Goal: Information Seeking & Learning: Learn about a topic

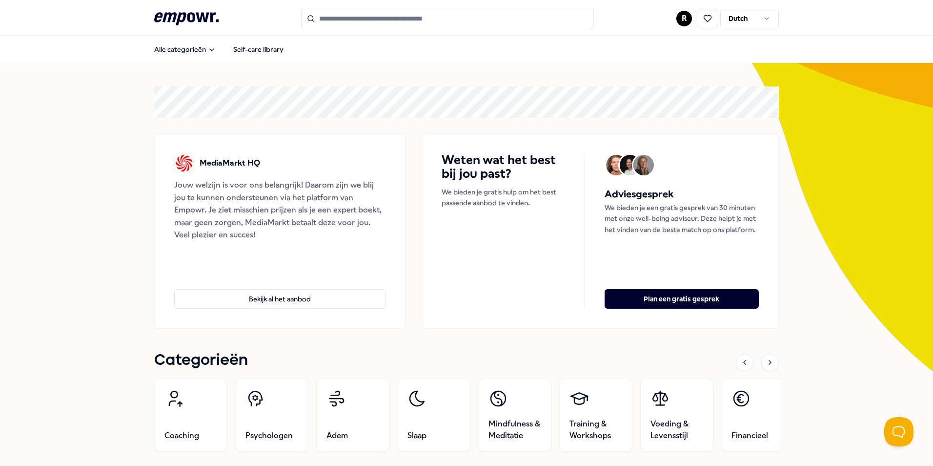
click at [349, 23] on input "Search for products, categories or subcategories" at bounding box center [447, 18] width 293 height 21
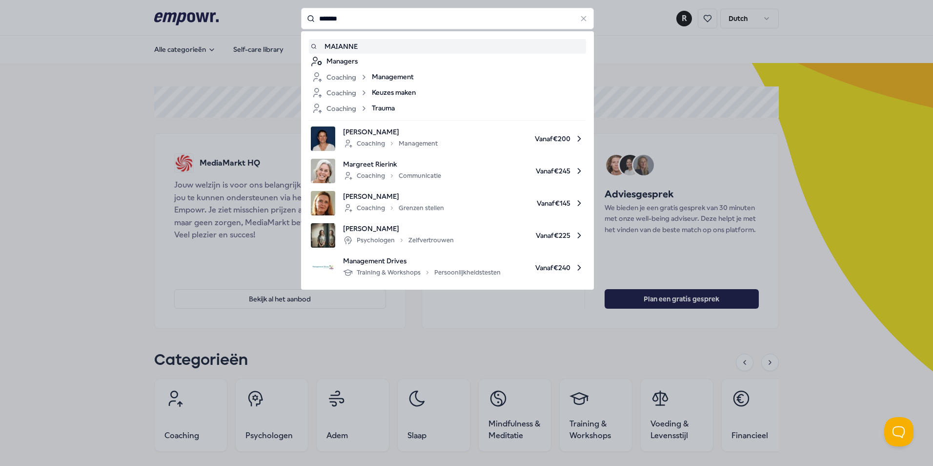
type input "*******"
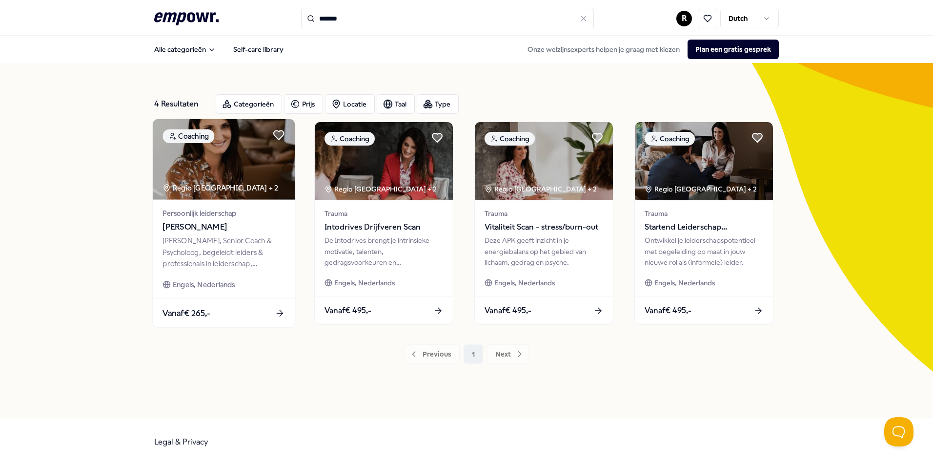
click at [224, 181] on img at bounding box center [224, 159] width 142 height 81
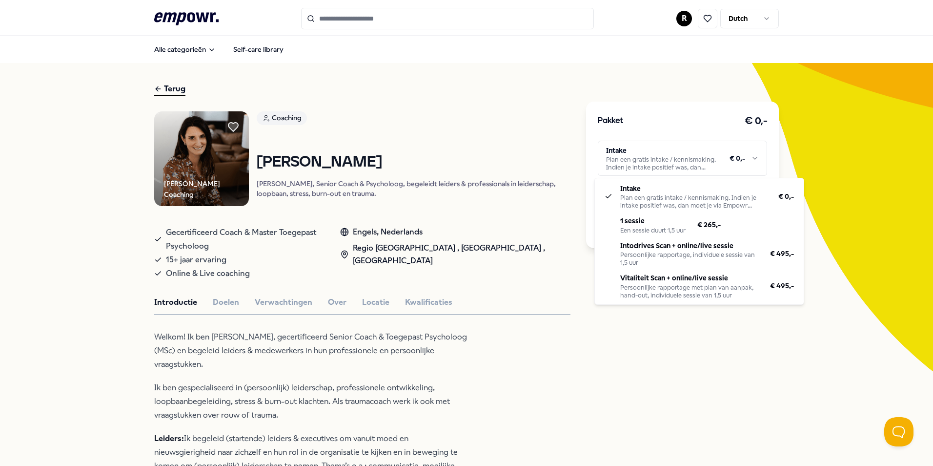
click at [750, 159] on html ".empowr-logo_svg__cls-1{fill:#03032f} R Dutch Alle categorieën Self-care librar…" at bounding box center [466, 233] width 933 height 466
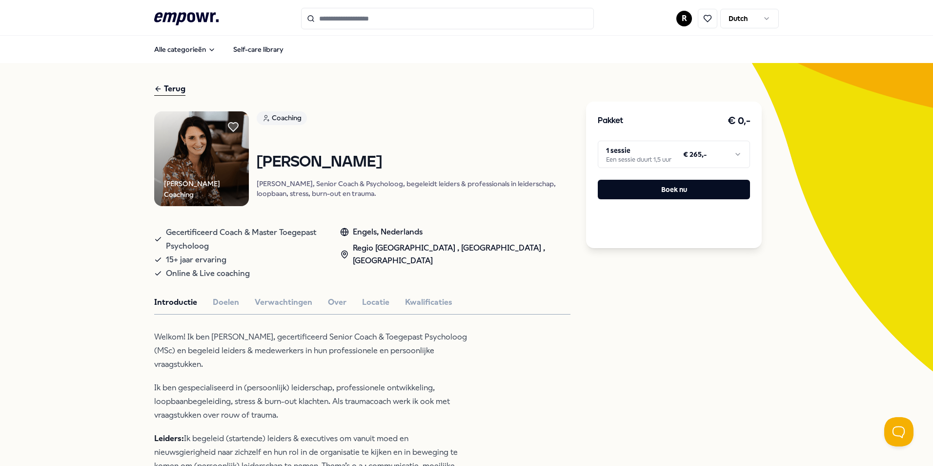
click at [740, 142] on html ".empowr-logo_svg__cls-1{fill:#03032f} R Dutch Alle categorieën Self-care librar…" at bounding box center [466, 233] width 933 height 466
click at [885, 143] on html ".empowr-logo_svg__cls-1{fill:#03032f} R Dutch Alle categorieën Self-care librar…" at bounding box center [466, 233] width 933 height 466
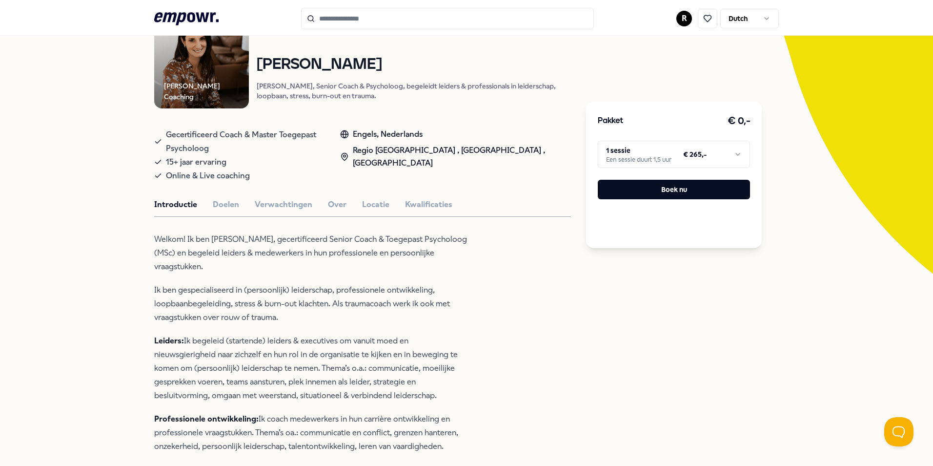
scroll to position [49, 0]
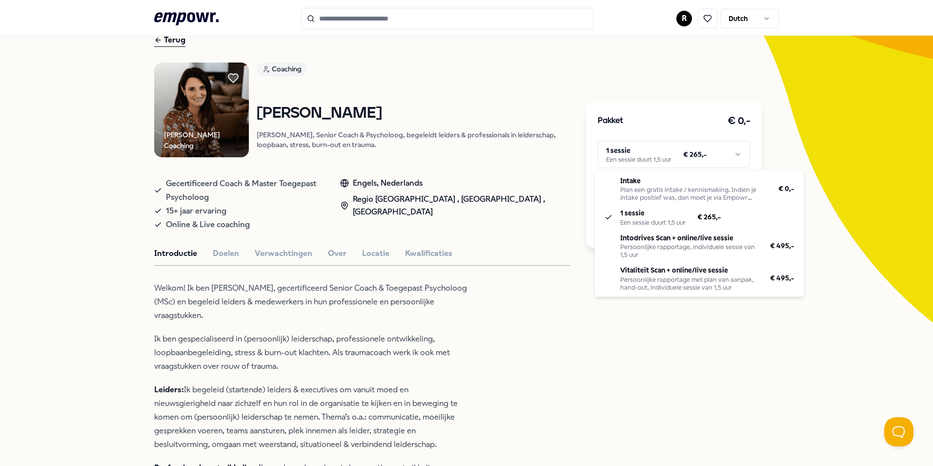
click at [673, 154] on html ".empowr-logo_svg__cls-1{fill:#03032f} R Dutch Alle categorieën Self-care librar…" at bounding box center [466, 233] width 933 height 466
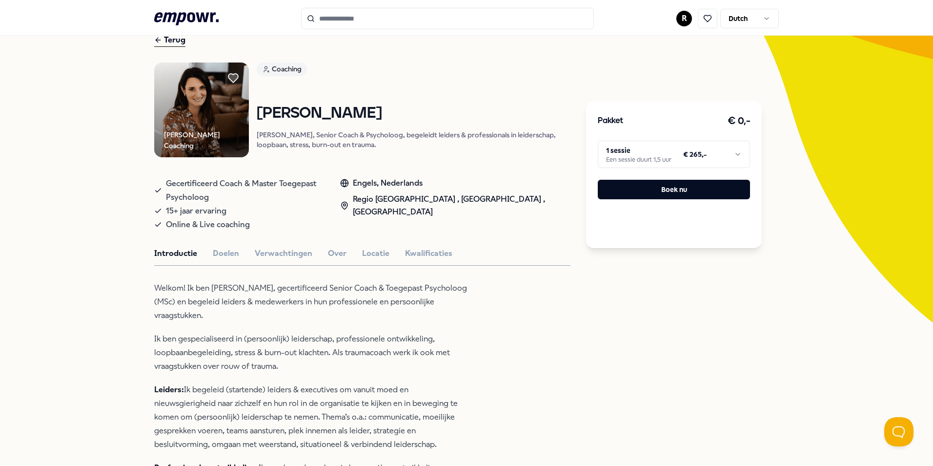
click at [872, 289] on html ".empowr-logo_svg__cls-1{fill:#03032f} R Dutch Alle categorieën Self-care librar…" at bounding box center [466, 233] width 933 height 466
click at [702, 150] on html ".empowr-logo_svg__cls-1{fill:#03032f} R Dutch Alle categorieën Self-care librar…" at bounding box center [466, 233] width 933 height 466
click at [886, 211] on html ".empowr-logo_svg__cls-1{fill:#03032f} R Dutch Alle categorieën Self-care librar…" at bounding box center [466, 233] width 933 height 466
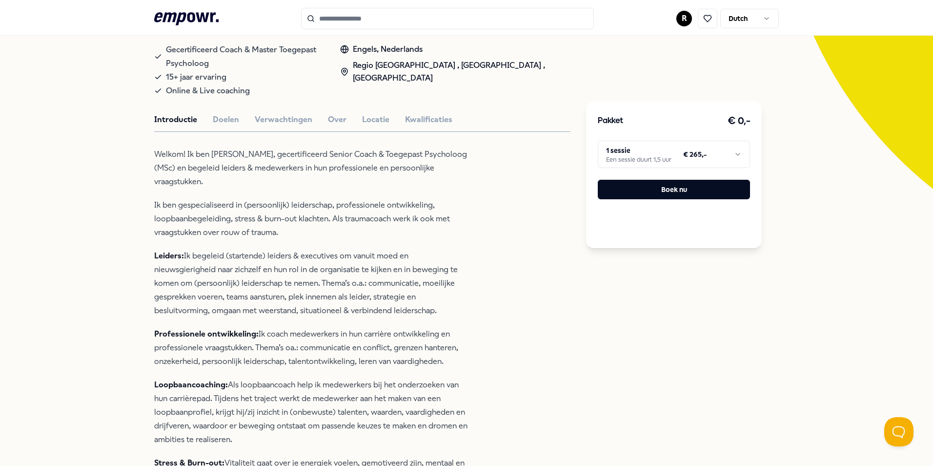
scroll to position [0, 0]
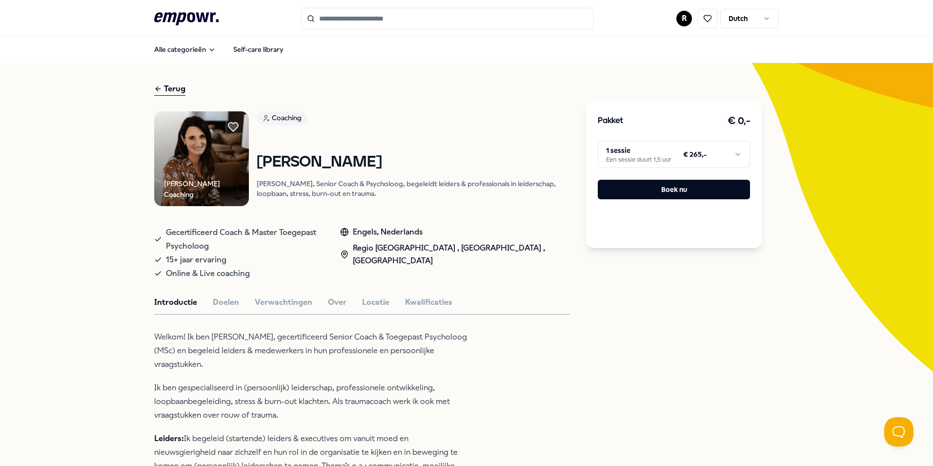
click at [638, 140] on div "Pakket € 0,- 1 sessie Een sessie duurt 1,5 uur € 265,- Boek nu" at bounding box center [674, 175] width 176 height 146
click at [643, 146] on html ".empowr-logo_svg__cls-1{fill:#03032f} R Dutch Alle categorieën Self-care librar…" at bounding box center [466, 233] width 933 height 466
click at [836, 172] on html ".empowr-logo_svg__cls-1{fill:#03032f} R Dutch Alle categorieën Self-care librar…" at bounding box center [466, 233] width 933 height 466
click at [219, 296] on button "Doelen" at bounding box center [226, 302] width 26 height 13
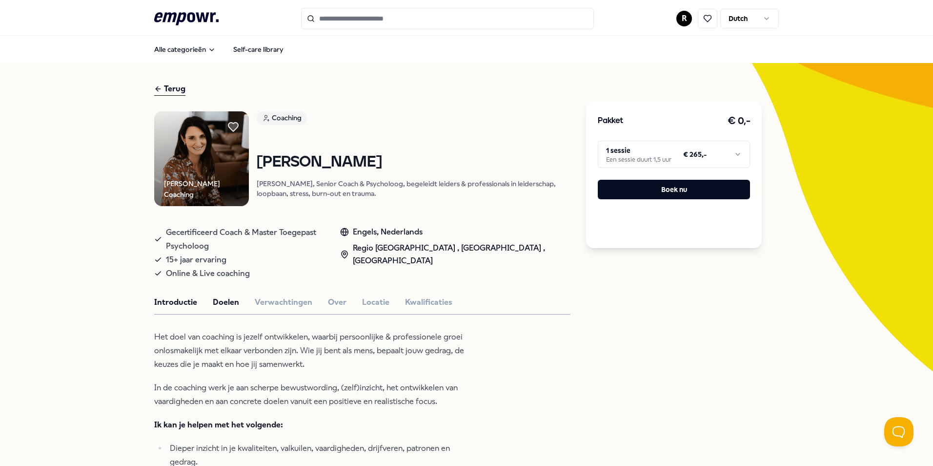
click at [179, 296] on button "Introductie" at bounding box center [175, 302] width 43 height 13
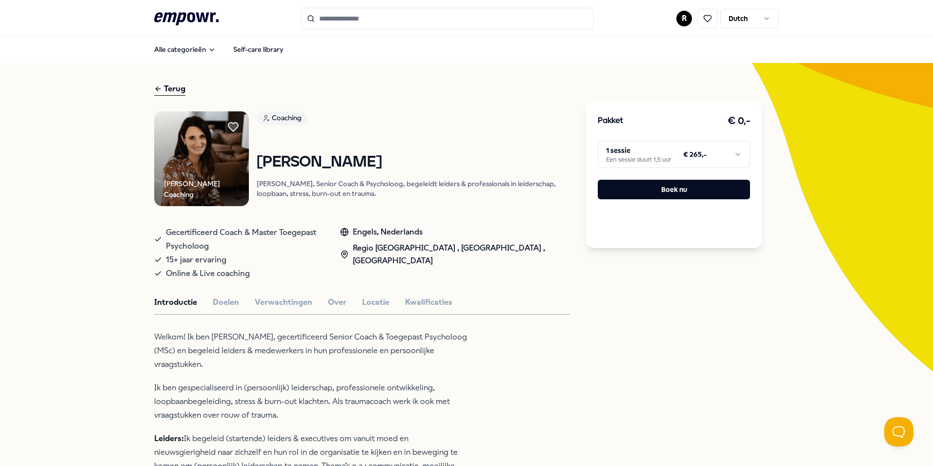
click at [344, 24] on input "Search for products, categories or subcategories" at bounding box center [447, 18] width 293 height 21
click at [773, 30] on header ".empowr-logo_svg__cls-1{fill:#03032f} R Dutch" at bounding box center [466, 18] width 933 height 36
click at [702, 152] on html ".empowr-logo_svg__cls-1{fill:#03032f} R Dutch Alle categorieën Self-care librar…" at bounding box center [466, 233] width 933 height 466
click at [690, 380] on html ".empowr-logo_svg__cls-1{fill:#03032f} R Dutch Alle categorieën Self-care librar…" at bounding box center [466, 233] width 933 height 466
click at [213, 296] on button "Doelen" at bounding box center [226, 302] width 26 height 13
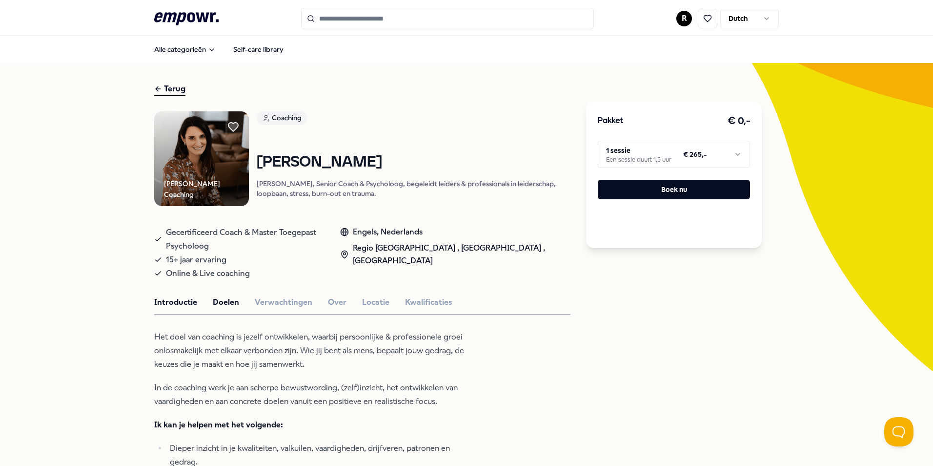
click at [185, 296] on button "Introductie" at bounding box center [175, 302] width 43 height 13
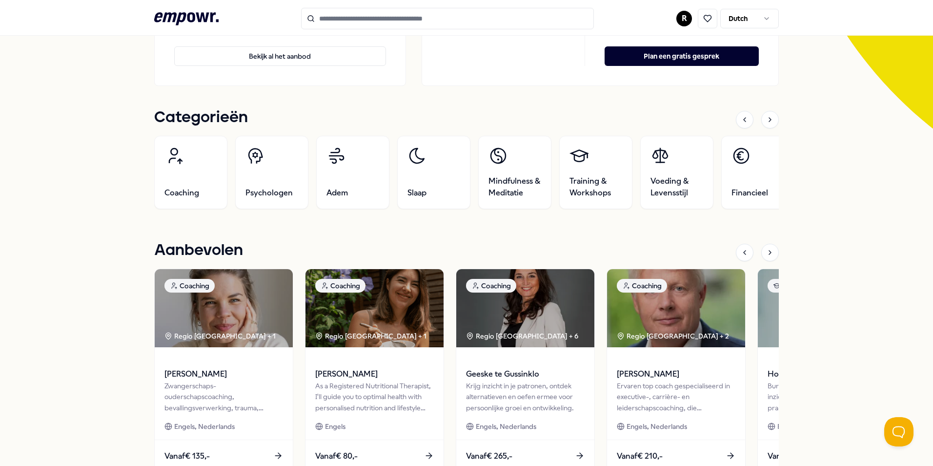
scroll to position [244, 0]
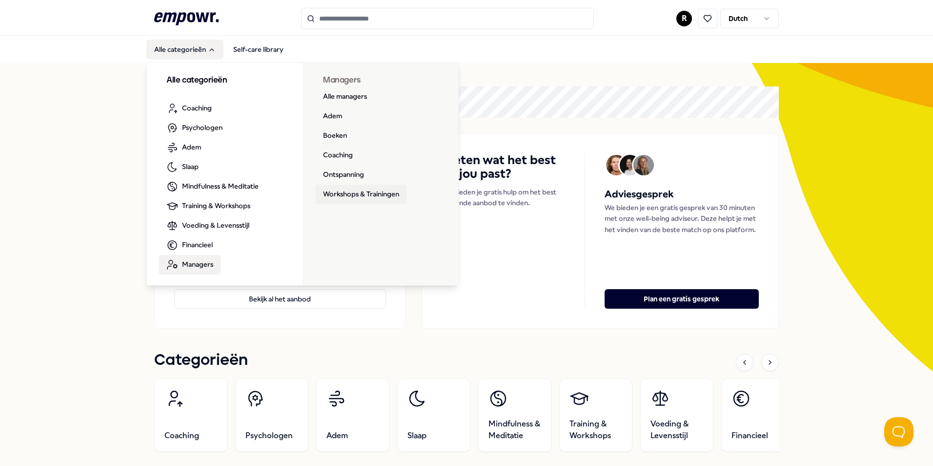
click at [330, 195] on link "Workshops & Trainingen" at bounding box center [361, 195] width 92 height 20
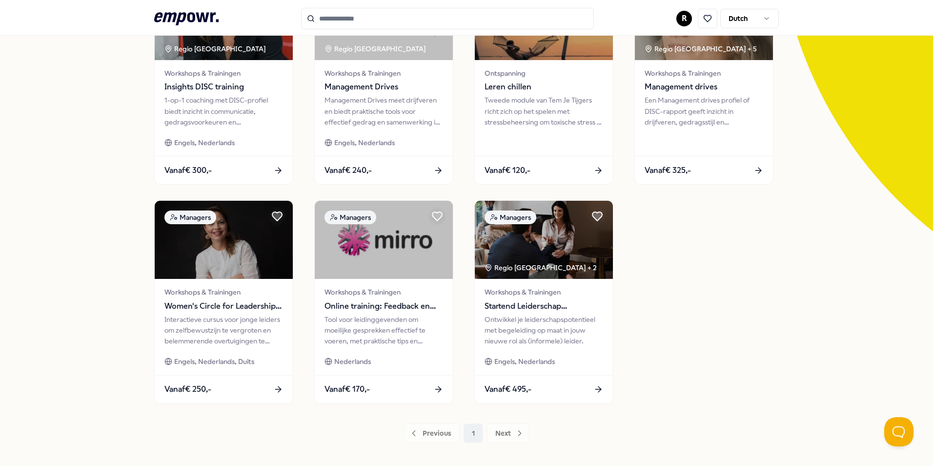
scroll to position [146, 0]
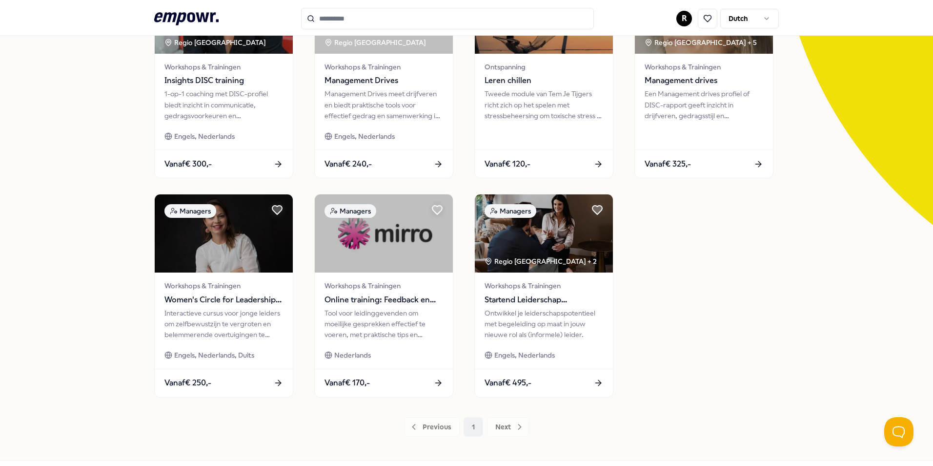
click at [507, 425] on div "Previous 1 Next" at bounding box center [466, 427] width 625 height 20
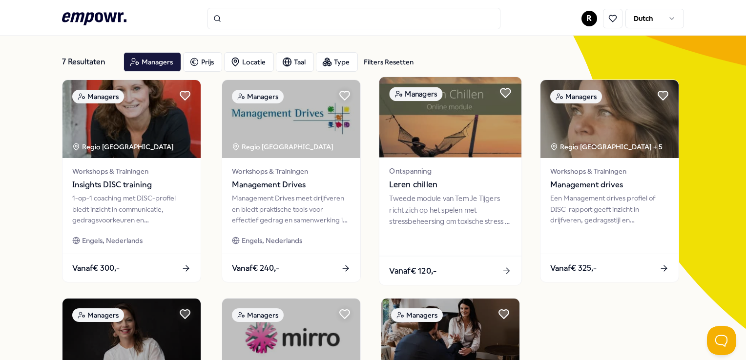
scroll to position [42, 0]
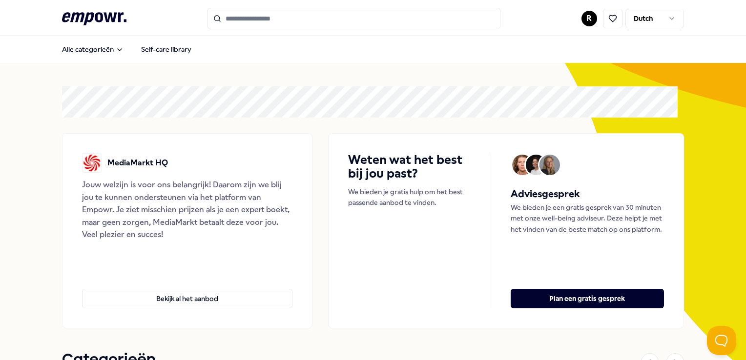
click at [583, 20] on html ".empowr-logo_svg__cls-1{fill:#03032f} R Dutch Alle categorieën Self-care librar…" at bounding box center [373, 180] width 746 height 360
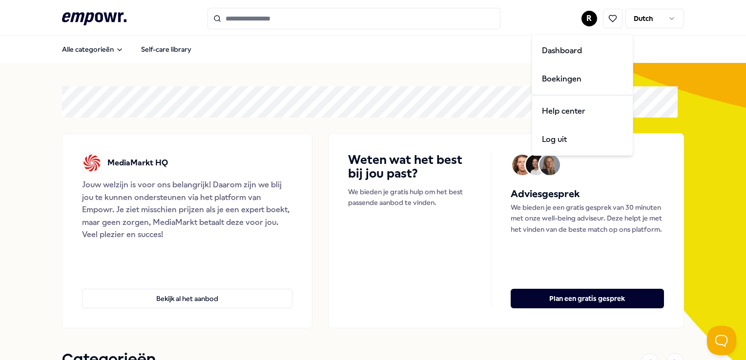
click at [666, 76] on html ".empowr-logo_svg__cls-1{fill:#03032f} R Dutch Alle categorieën Self-care librar…" at bounding box center [373, 180] width 746 height 360
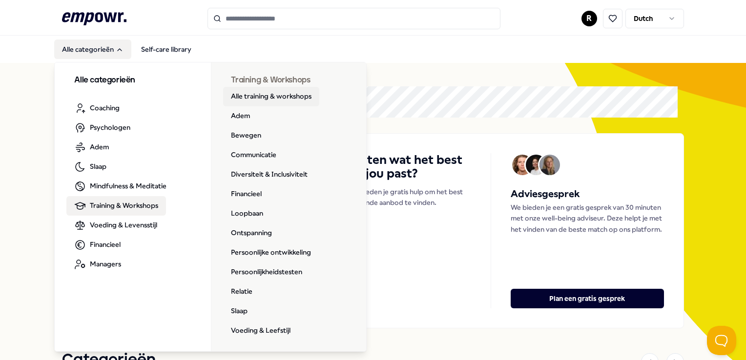
click at [272, 93] on link "Alle training & workshops" at bounding box center [271, 97] width 96 height 20
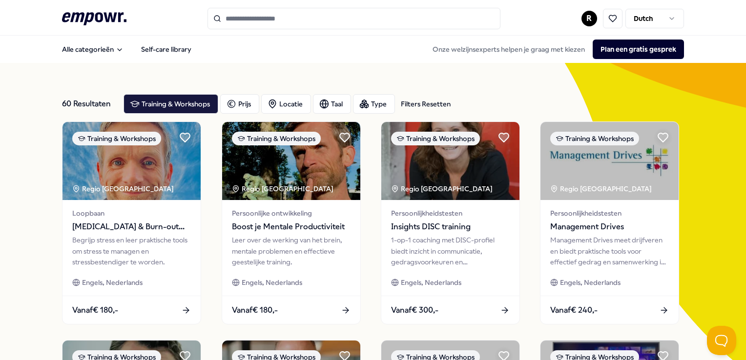
click at [292, 19] on input "Search for products, categories or subcategories" at bounding box center [353, 18] width 293 height 21
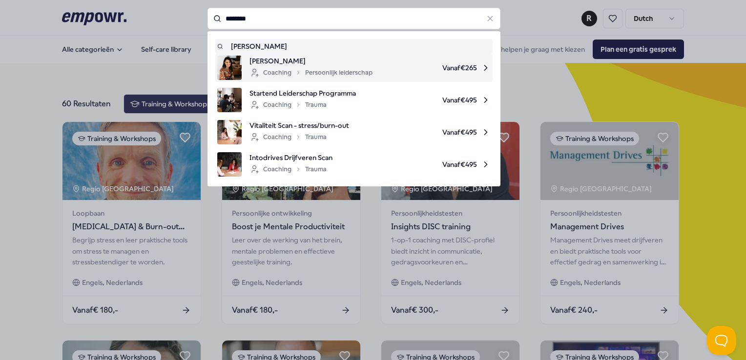
click at [269, 57] on span "Marianne Brug" at bounding box center [310, 61] width 123 height 11
type input "********"
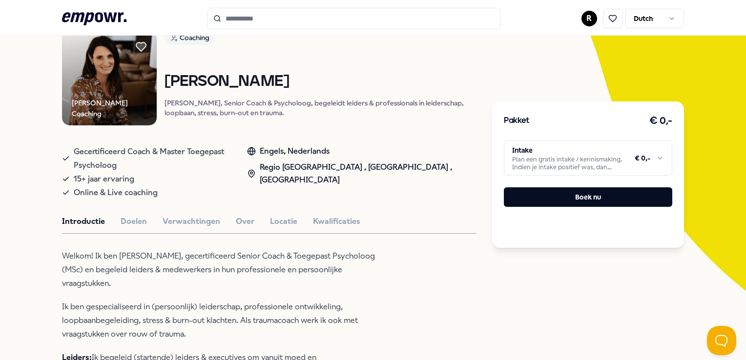
scroll to position [119, 0]
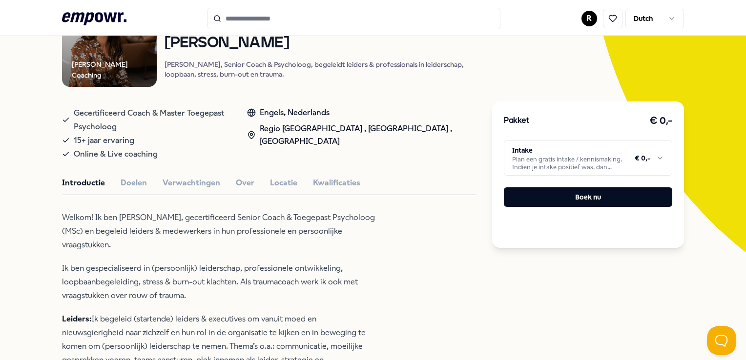
click at [650, 160] on html ".empowr-logo_svg__cls-1{fill:#03032f} R Dutch Alle categorieën Self-care librar…" at bounding box center [373, 180] width 746 height 360
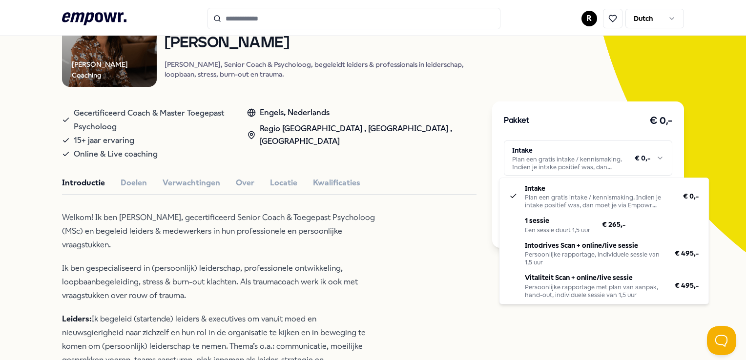
click at [728, 224] on html ".empowr-logo_svg__cls-1{fill:#03032f} R Dutch Alle categorieën Self-care librar…" at bounding box center [373, 180] width 746 height 360
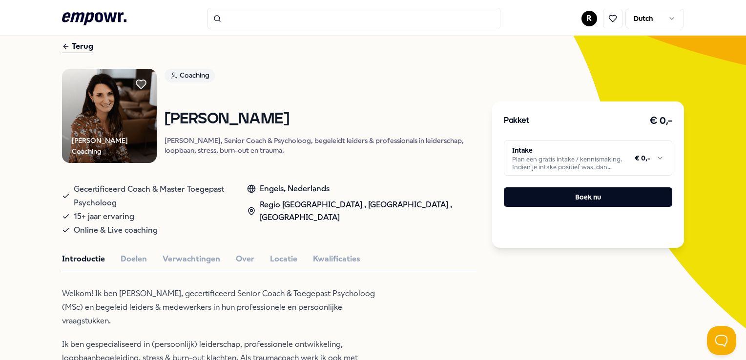
scroll to position [28, 0]
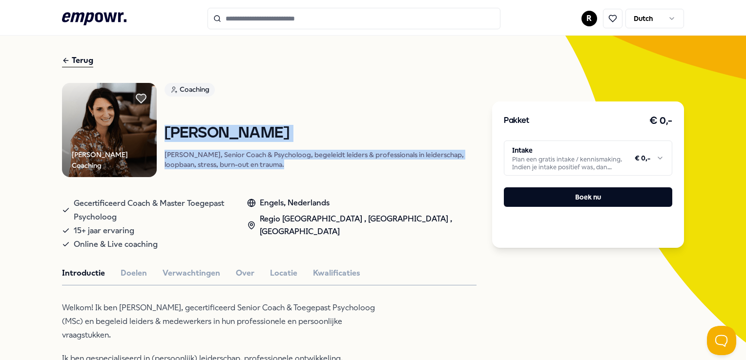
drag, startPoint x: 166, startPoint y: 129, endPoint x: 321, endPoint y: 171, distance: 161.0
click at [321, 171] on div "Coaching Marianne Brug Marianne Brug, Senior Coach & Psycholoog, begeleidt leid…" at bounding box center [321, 130] width 312 height 94
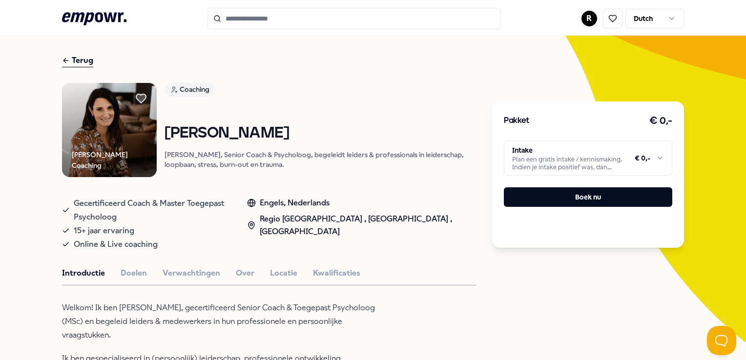
click at [89, 62] on div "Terug" at bounding box center [77, 60] width 31 height 13
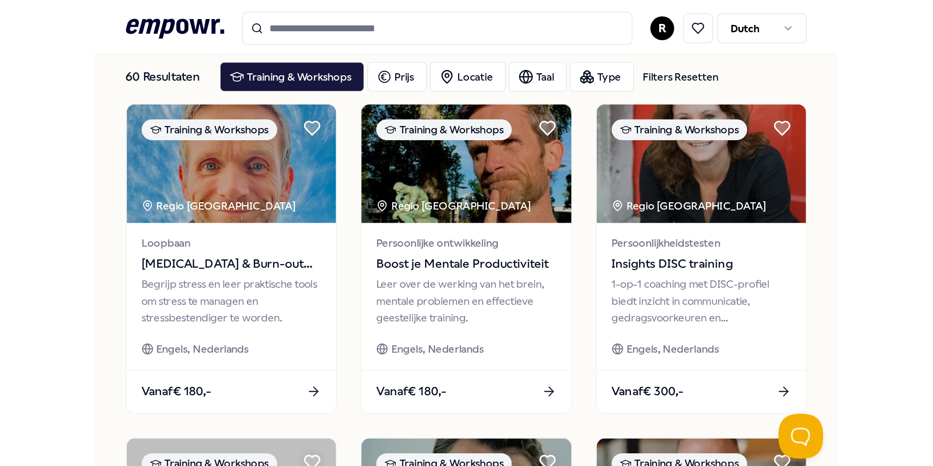
scroll to position [54, 0]
